Goal: Navigation & Orientation: Find specific page/section

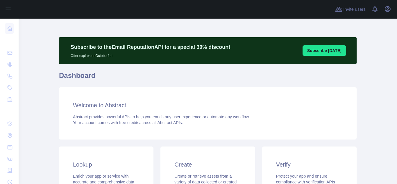
click at [381, 63] on main "Subscribe to the Email Reputation API for a special 30 % discount Offer expires…" at bounding box center [208, 101] width 378 height 165
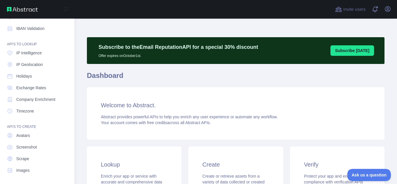
scroll to position [72, 0]
click at [33, 88] on span "Exchange Rates" at bounding box center [31, 87] width 30 height 6
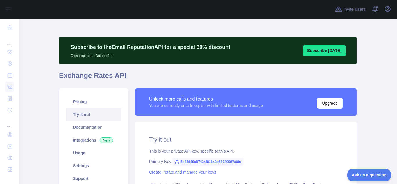
click at [370, 133] on main "**********" at bounding box center [208, 101] width 378 height 165
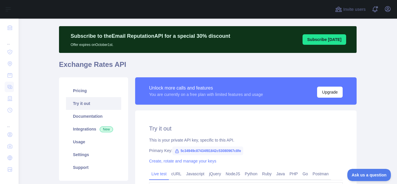
scroll to position [12, 0]
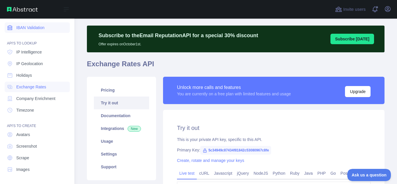
click at [25, 28] on span "IBAN Validation" at bounding box center [30, 28] width 28 height 6
click at [38, 52] on span "IP Intelligence" at bounding box center [29, 52] width 26 height 6
click at [33, 26] on span "IBAN Validation" at bounding box center [30, 28] width 28 height 6
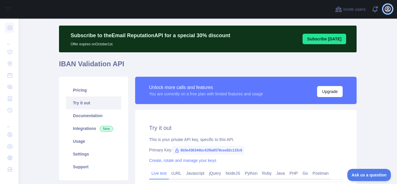
click at [389, 12] on button "Open user menu" at bounding box center [387, 8] width 9 height 9
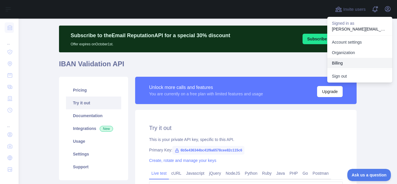
click at [354, 62] on button "Billing" at bounding box center [359, 63] width 65 height 10
